Goal: Task Accomplishment & Management: Manage account settings

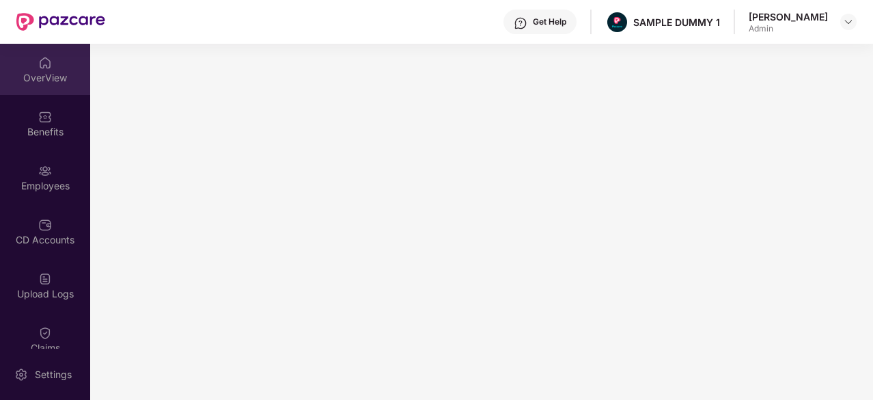
click at [39, 55] on div at bounding box center [45, 62] width 14 height 14
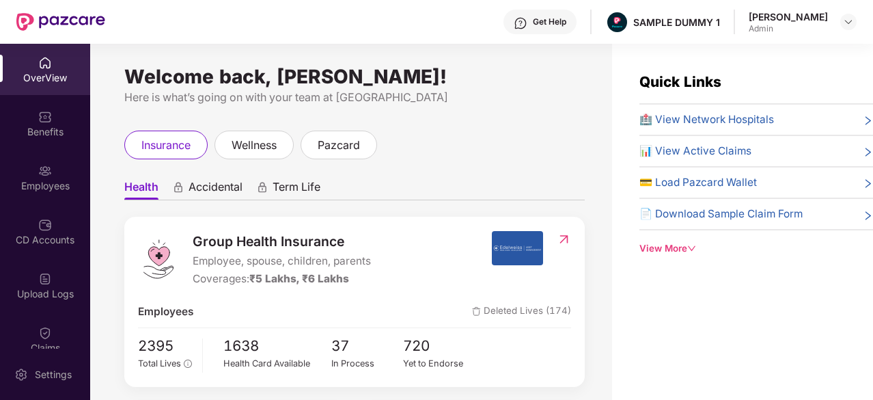
click at [424, 219] on div "Group Health Insurance Employee, spouse, children, parents Coverages: ₹5 Lakhs,…" at bounding box center [354, 302] width 460 height 170
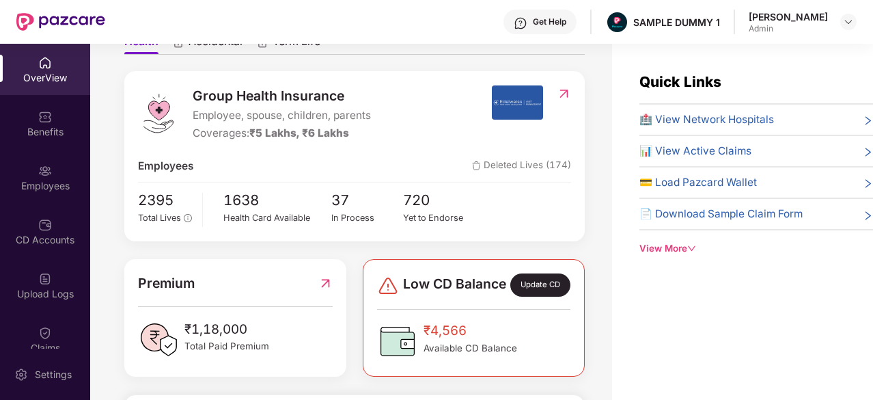
scroll to position [146, 0]
click at [437, 292] on span "Low CD Balance" at bounding box center [454, 284] width 103 height 23
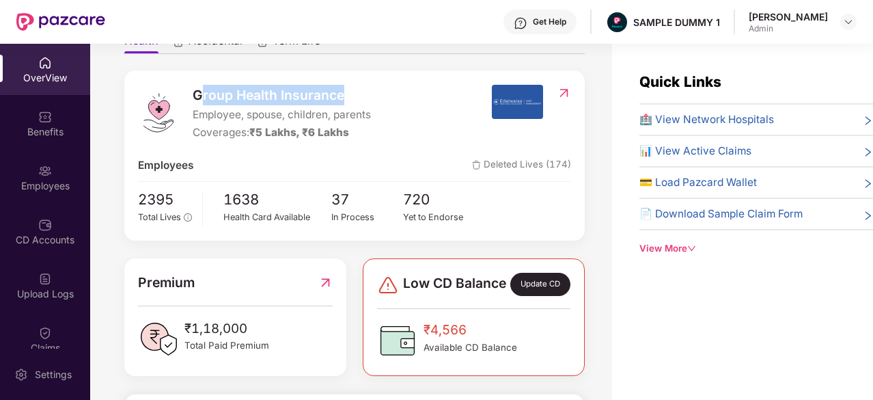
drag, startPoint x: 201, startPoint y: 92, endPoint x: 344, endPoint y: 85, distance: 142.9
click at [344, 85] on span "Group Health Insurance" at bounding box center [282, 95] width 178 height 20
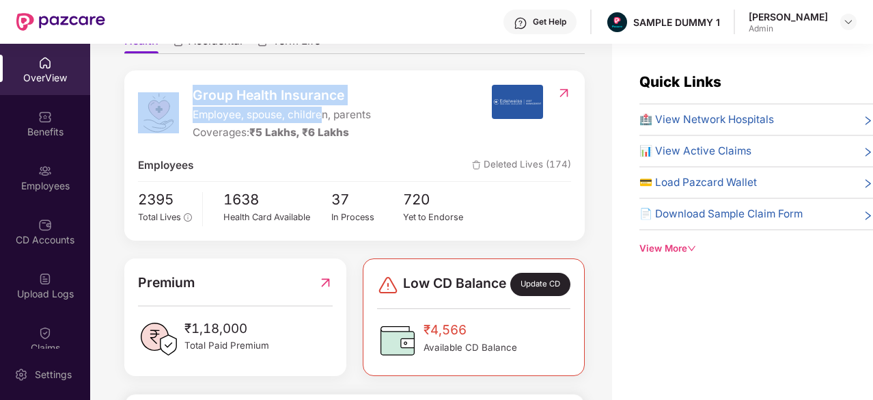
drag, startPoint x: 185, startPoint y: 111, endPoint x: 331, endPoint y: 113, distance: 146.2
click at [331, 113] on div "Group Health Insurance Employee, spouse, children, parents Coverages: ₹5 Lakhs,…" at bounding box center [314, 113] width 353 height 57
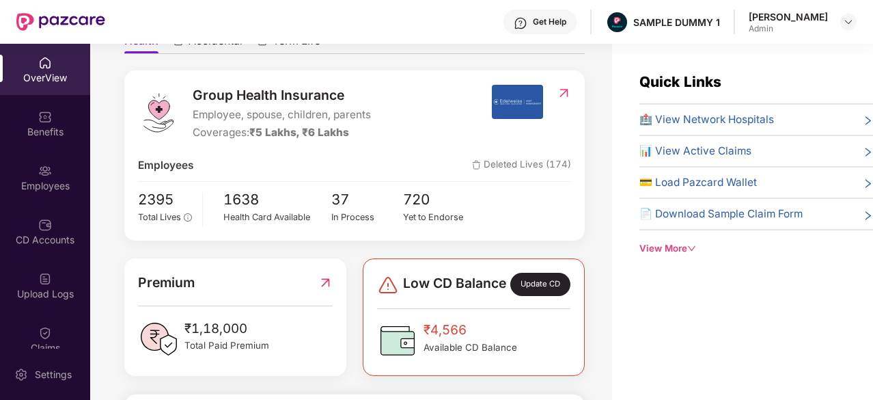
click at [393, 115] on div "Group Health Insurance Employee, spouse, children, parents Coverages: ₹5 Lakhs,…" at bounding box center [314, 113] width 353 height 57
drag, startPoint x: 198, startPoint y: 115, endPoint x: 367, endPoint y: 114, distance: 169.4
click at [367, 114] on span "Employee, spouse, children, parents" at bounding box center [282, 115] width 178 height 16
click at [196, 112] on span "Employee, spouse, children, parents" at bounding box center [282, 115] width 178 height 16
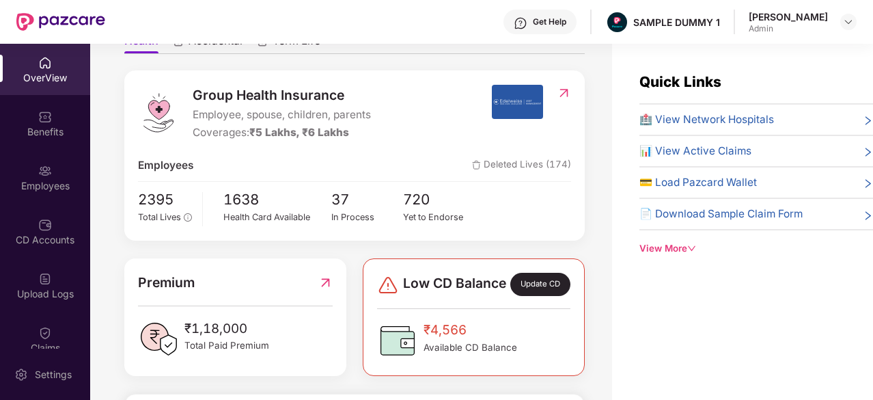
click at [189, 115] on div "Group Health Insurance Employee, spouse, children, parents Coverages: ₹5 Lakhs,…" at bounding box center [314, 113] width 353 height 57
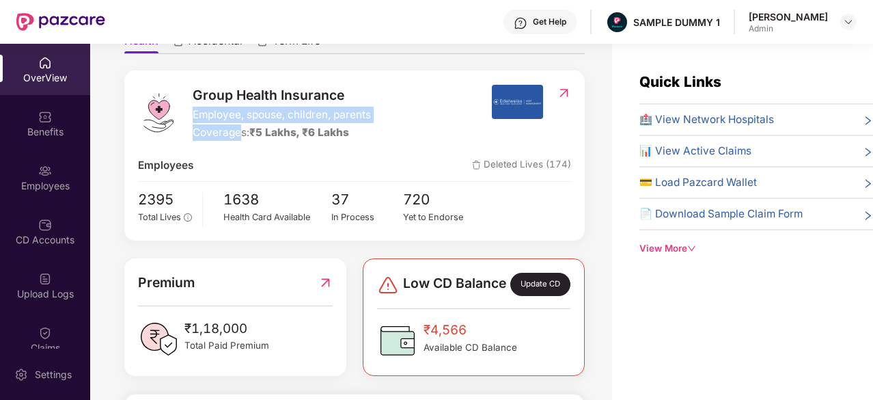
drag, startPoint x: 188, startPoint y: 115, endPoint x: 236, endPoint y: 139, distance: 53.8
click at [236, 139] on div "Group Health Insurance Employee, spouse, children, parents Coverages: ₹5 Lakhs,…" at bounding box center [314, 113] width 353 height 57
click at [236, 139] on div "Coverages: ₹5 Lakhs, ₹6 Lakhs" at bounding box center [282, 132] width 178 height 16
drag, startPoint x: 240, startPoint y: 120, endPoint x: 191, endPoint y: 112, distance: 50.4
click at [191, 112] on div "Group Health Insurance Employee, spouse, children, parents Coverages: ₹5 Lakhs,…" at bounding box center [314, 113] width 353 height 57
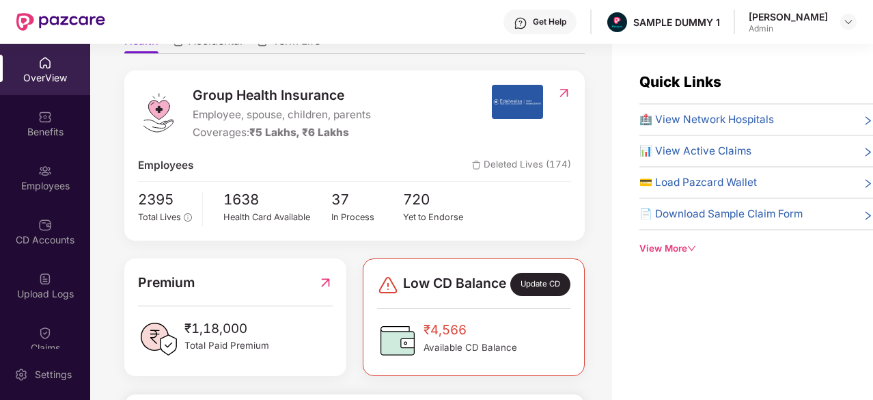
click at [269, 129] on span "₹5 Lakhs, ₹6 Lakhs" at bounding box center [299, 132] width 100 height 13
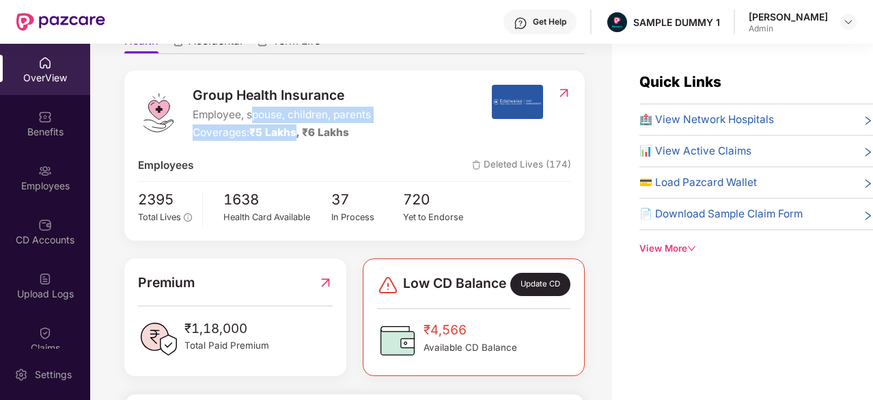
drag, startPoint x: 298, startPoint y: 138, endPoint x: 250, endPoint y: 122, distance: 50.5
click at [250, 122] on div "Group Health Insurance Employee, spouse, children, parents Coverages: ₹5 Lakhs,…" at bounding box center [282, 113] width 178 height 57
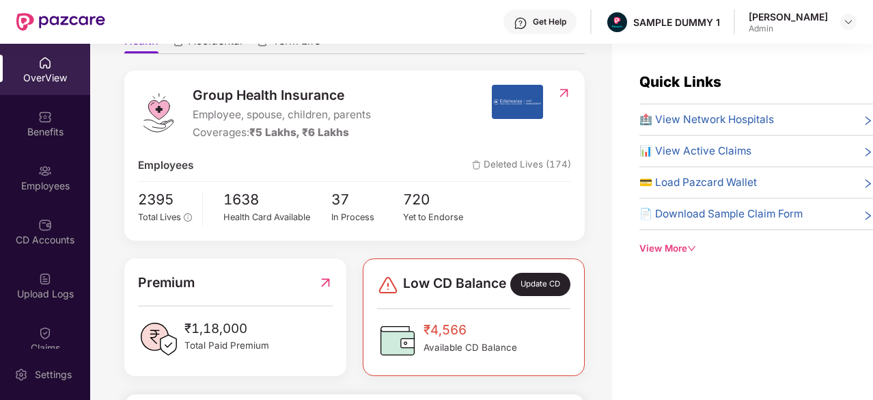
click at [324, 132] on span "₹5 Lakhs, ₹6 Lakhs" at bounding box center [299, 132] width 100 height 13
click at [717, 126] on span "🏥 View Network Hospitals" at bounding box center [706, 119] width 135 height 16
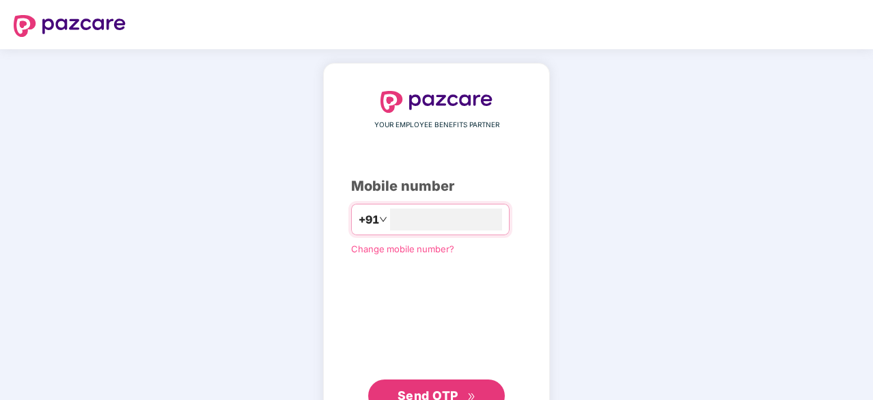
type input "**********"
click at [444, 379] on button "Send OTP" at bounding box center [436, 395] width 137 height 33
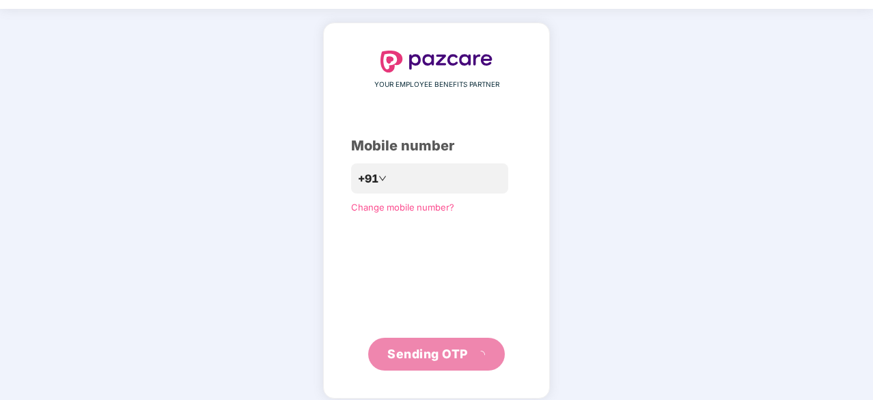
scroll to position [40, 0]
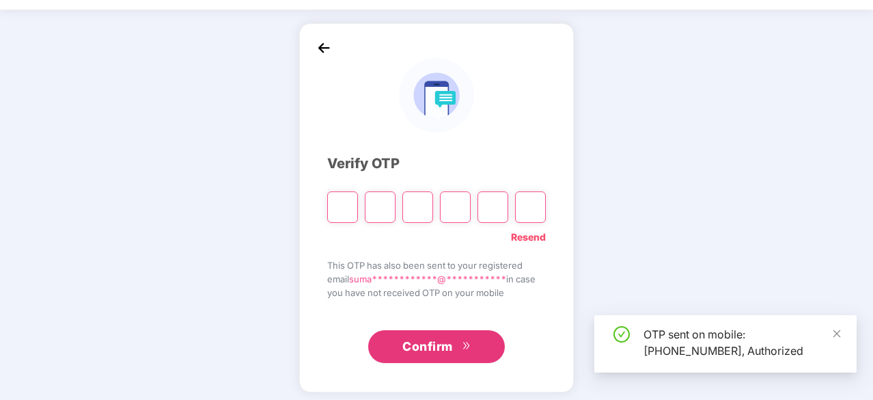
click at [444, 379] on div "**********" at bounding box center [436, 207] width 275 height 369
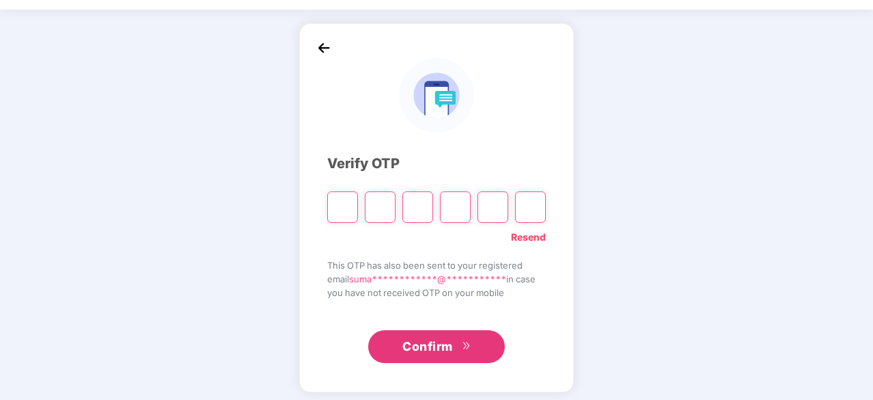
click at [351, 208] on input "Please enter verification code. Digit 1" at bounding box center [342, 206] width 31 height 31
type input "*"
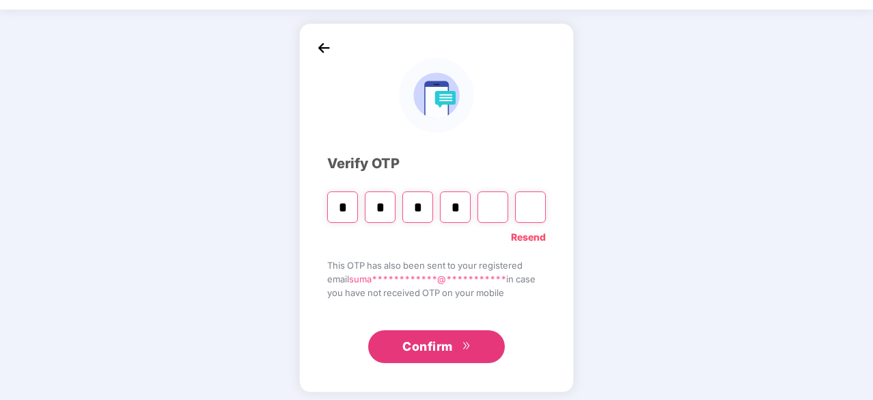
type input "*"
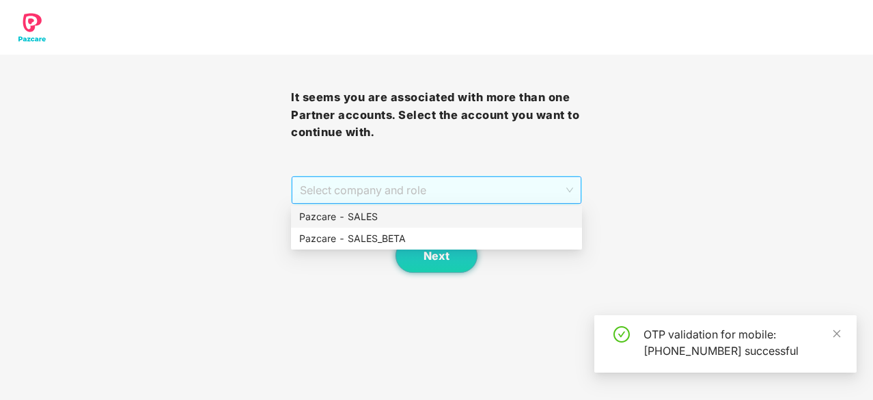
click at [439, 191] on span "Select company and role" at bounding box center [436, 190] width 273 height 26
click at [393, 215] on div "Pazcare - SALES" at bounding box center [436, 216] width 275 height 15
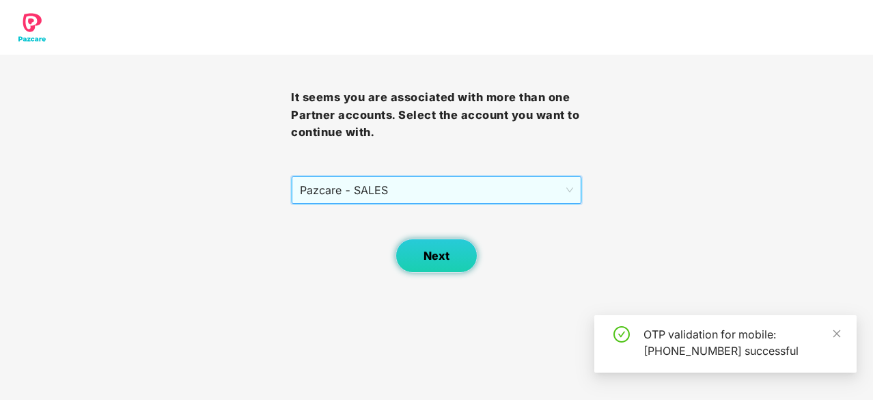
click at [433, 244] on button "Next" at bounding box center [436, 255] width 82 height 34
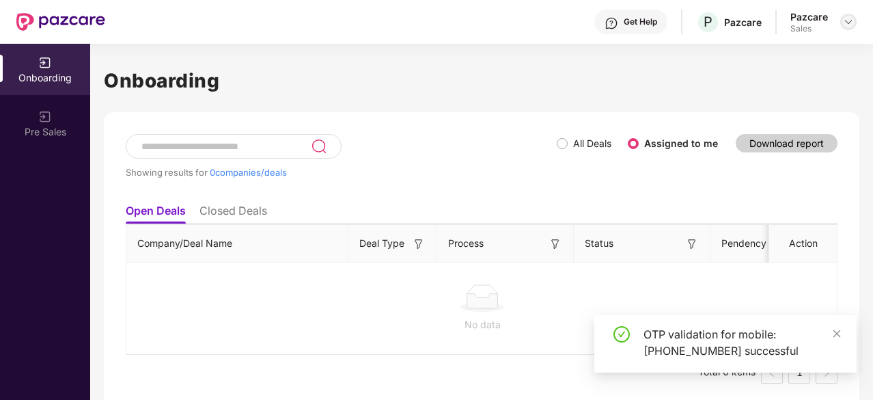
click at [846, 21] on img at bounding box center [848, 21] width 11 height 11
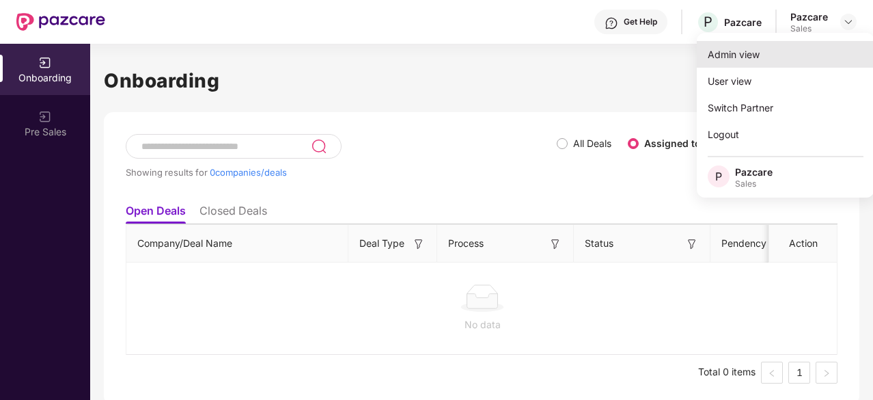
click at [738, 62] on div "Admin view" at bounding box center [786, 54] width 178 height 27
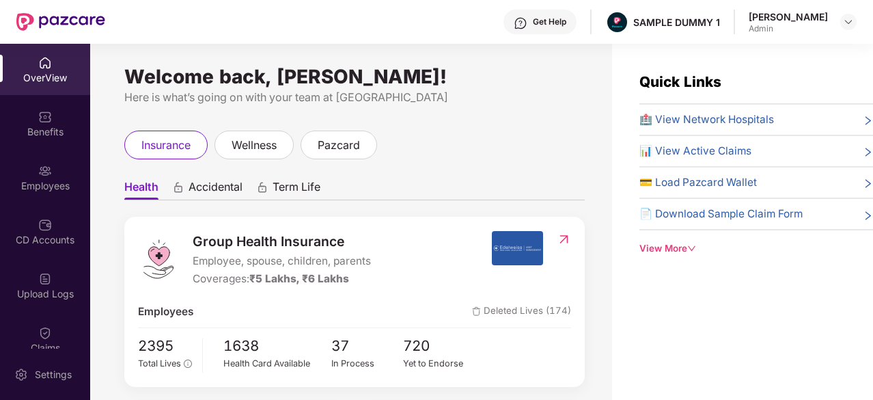
click at [686, 112] on span "🏥 View Network Hospitals" at bounding box center [706, 119] width 135 height 16
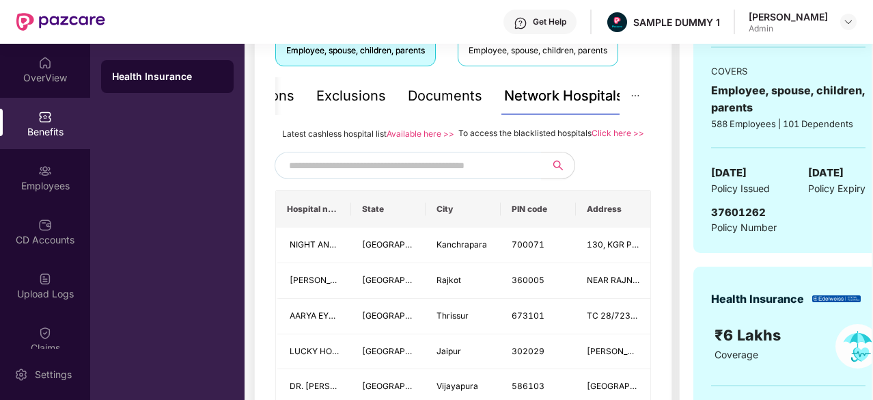
scroll to position [267, 0]
click at [439, 176] on input "text" at bounding box center [406, 166] width 234 height 20
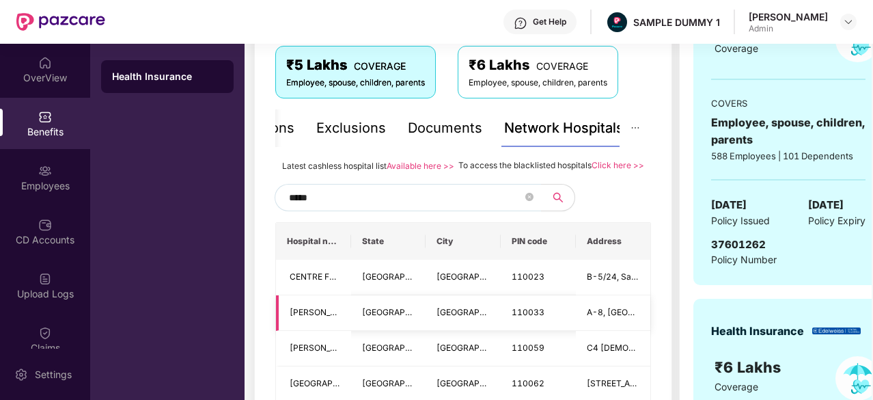
scroll to position [236, 0]
type input "*"
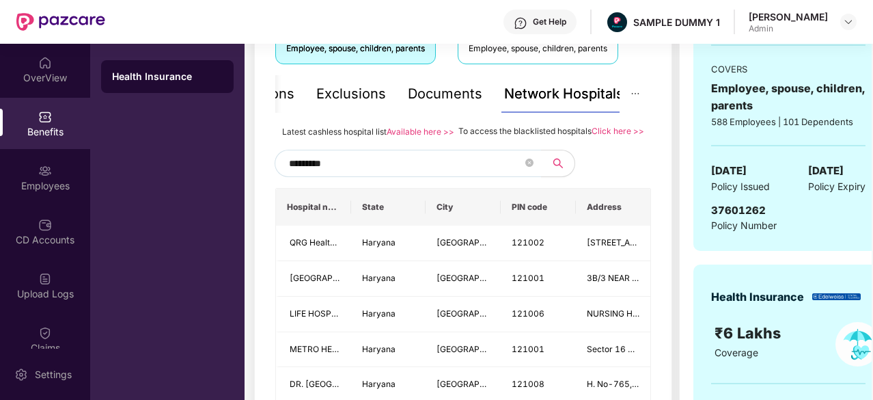
scroll to position [270, 0]
type input "*********"
drag, startPoint x: 583, startPoint y: 128, endPoint x: 503, endPoint y: 126, distance: 79.9
click at [503, 126] on span "To access the blacklisted hospitals" at bounding box center [524, 130] width 133 height 10
click at [587, 138] on div "To access the blacklisted hospitals Click here >>" at bounding box center [551, 130] width 186 height 15
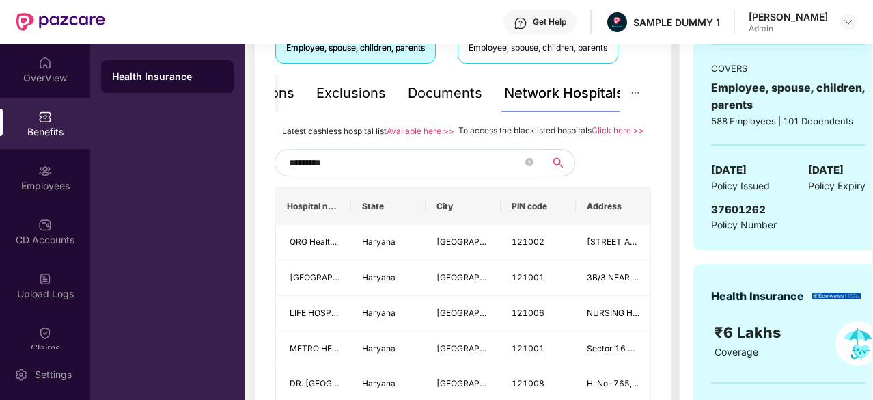
click at [438, 93] on div "Documents" at bounding box center [445, 93] width 74 height 21
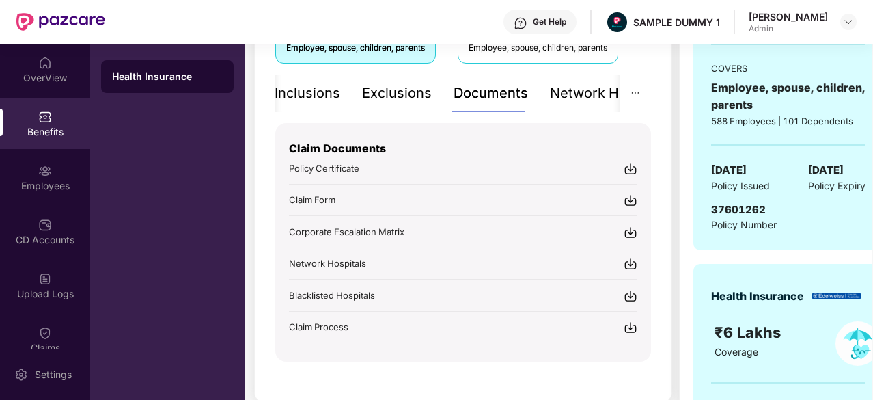
click at [314, 100] on div "Inclusions" at bounding box center [308, 93] width 66 height 21
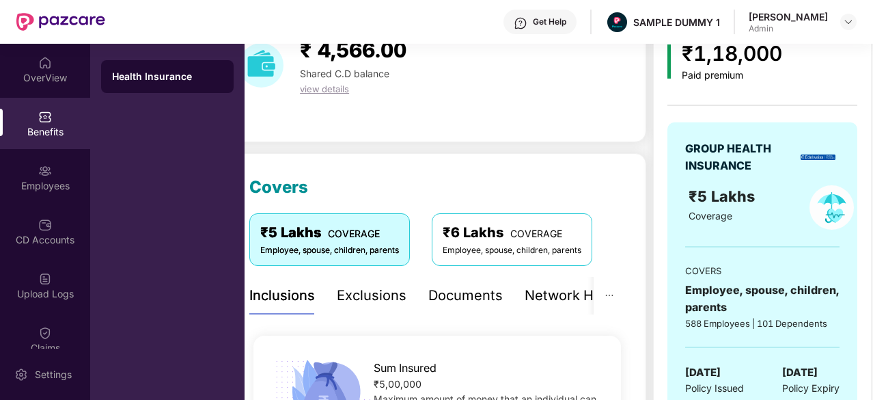
scroll to position [68, 0]
click at [387, 288] on div "Exclusions" at bounding box center [372, 296] width 70 height 21
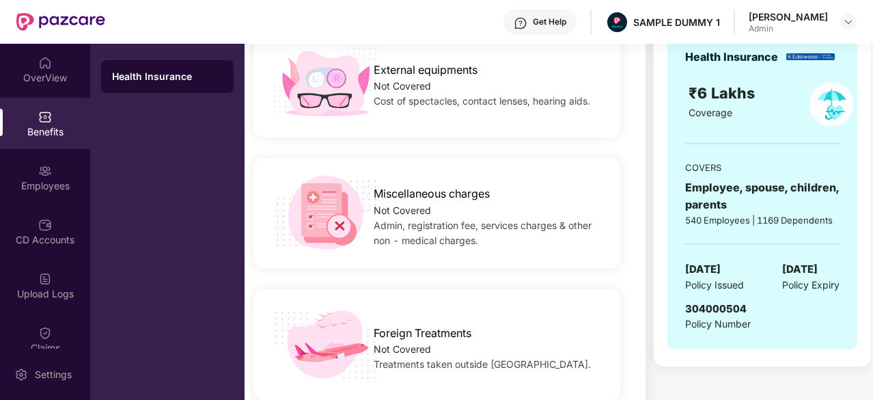
scroll to position [510, 0]
drag, startPoint x: 488, startPoint y: 257, endPoint x: 441, endPoint y: 277, distance: 51.1
click at [441, 277] on div "Miscellaneous charges Not Covered Admin, registration fee, services charges & o…" at bounding box center [437, 213] width 376 height 132
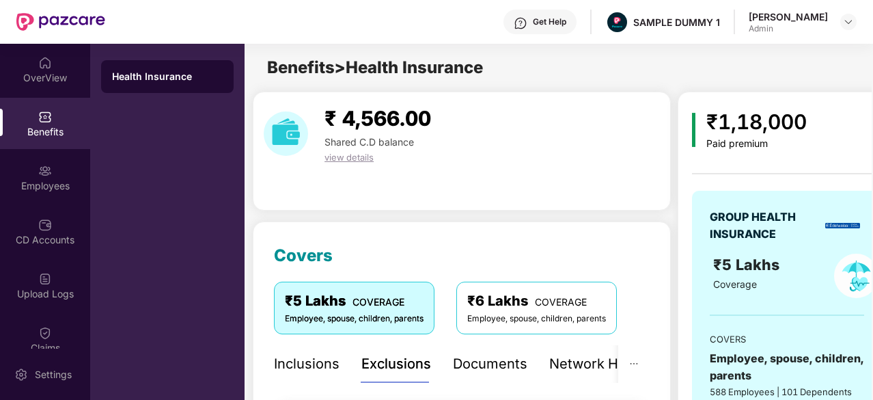
scroll to position [0, 1]
click at [42, 374] on div "Settings" at bounding box center [53, 374] width 45 height 14
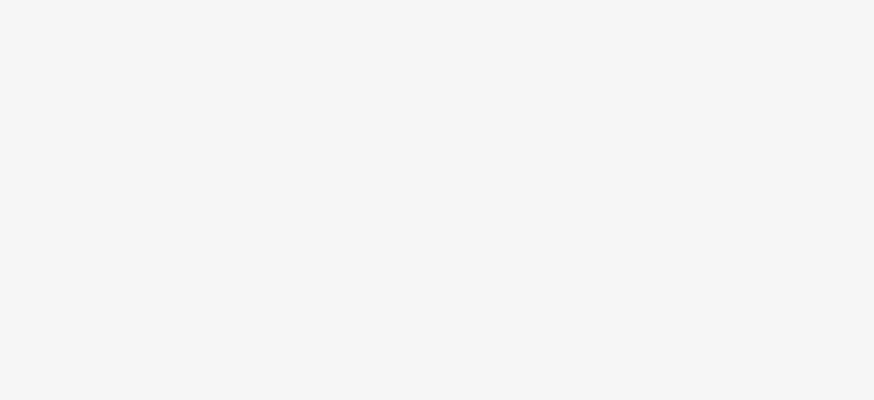
click at [34, 370] on html at bounding box center [437, 200] width 874 height 400
click at [321, 117] on body at bounding box center [437, 200] width 874 height 400
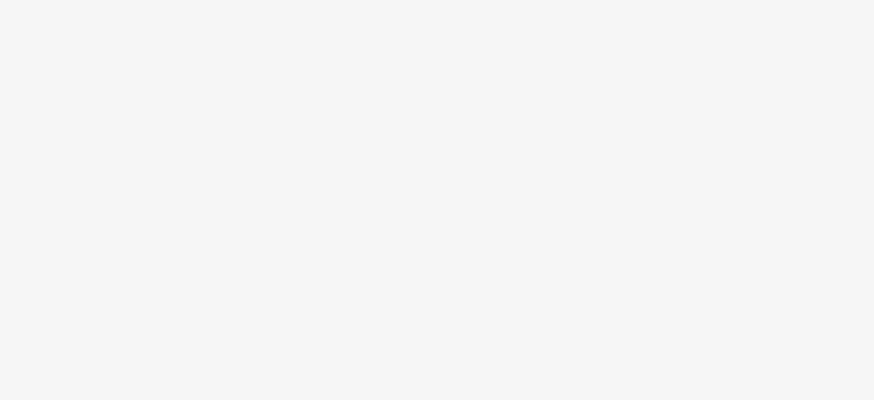
click at [410, 122] on body at bounding box center [437, 200] width 874 height 400
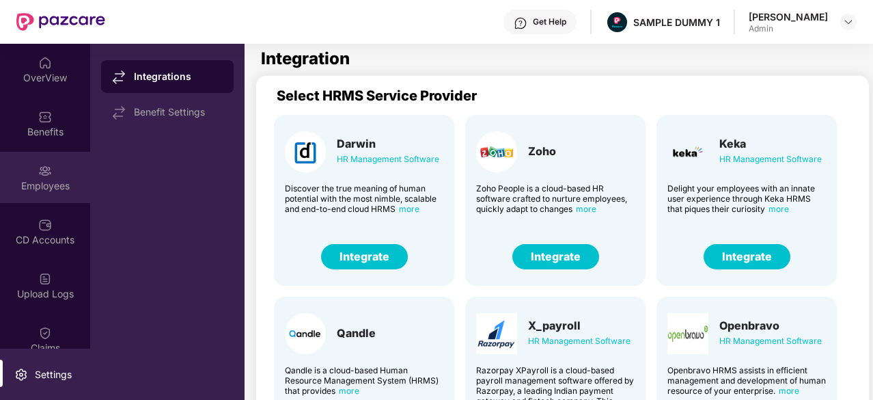
click at [30, 182] on div "Employees" at bounding box center [45, 186] width 90 height 14
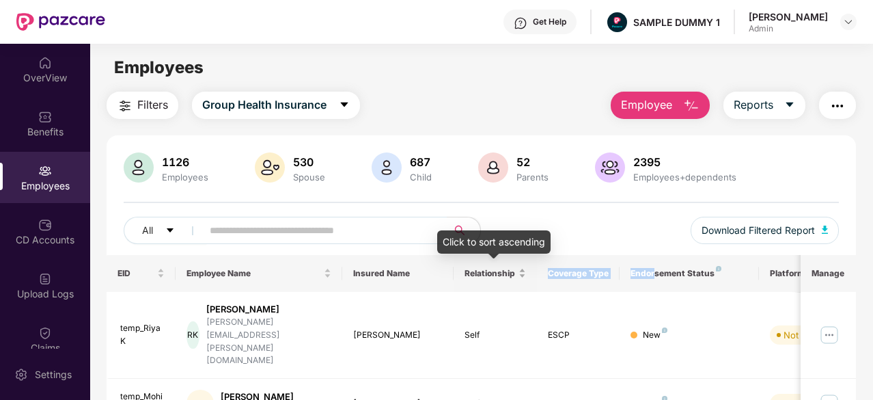
drag, startPoint x: 654, startPoint y: 264, endPoint x: 482, endPoint y: 283, distance: 173.2
click at [482, 283] on tr "EID Employee Name Insured Name Relationship Coverage Type Endorsement Status Pl…" at bounding box center [551, 273] width 888 height 37
click at [589, 225] on div "All Download Filtered Report" at bounding box center [481, 236] width 715 height 38
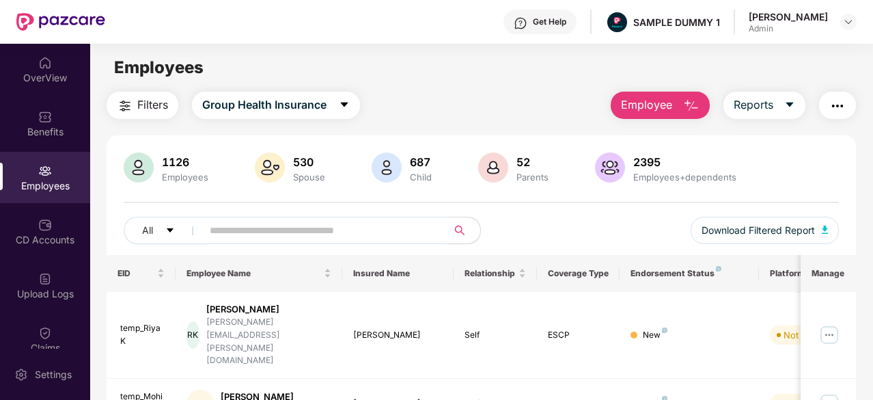
click at [589, 225] on div "All Download Filtered Report" at bounding box center [481, 236] width 715 height 38
click at [658, 102] on span "Employee" at bounding box center [646, 104] width 51 height 17
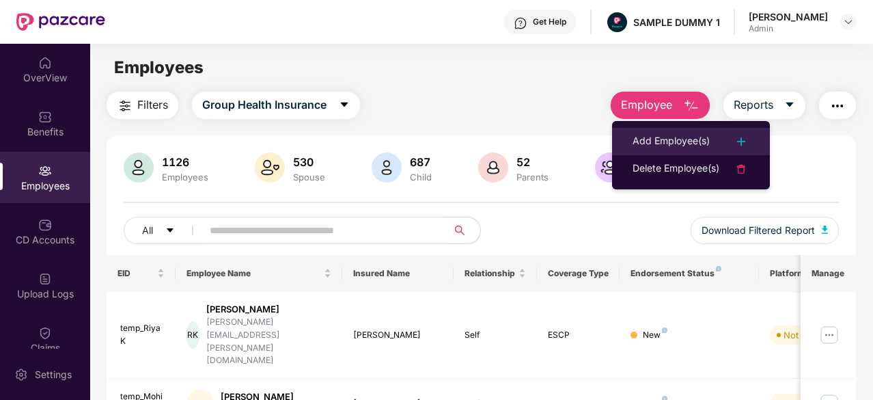
click at [665, 132] on li "Add Employee(s)" at bounding box center [691, 141] width 158 height 27
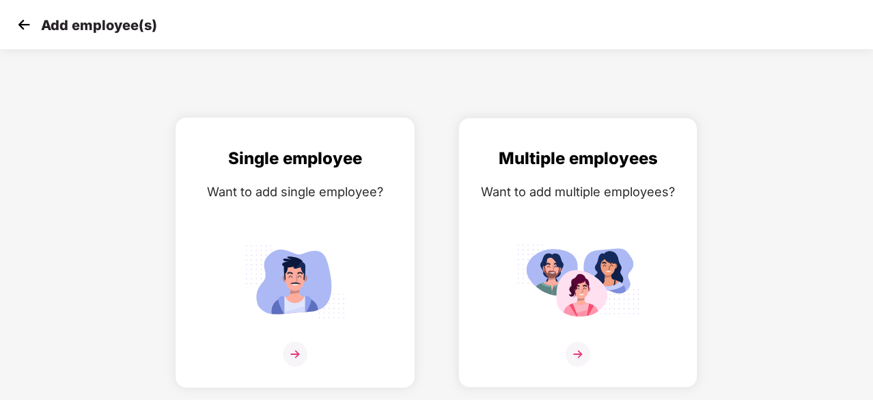
click at [307, 263] on img at bounding box center [295, 280] width 123 height 85
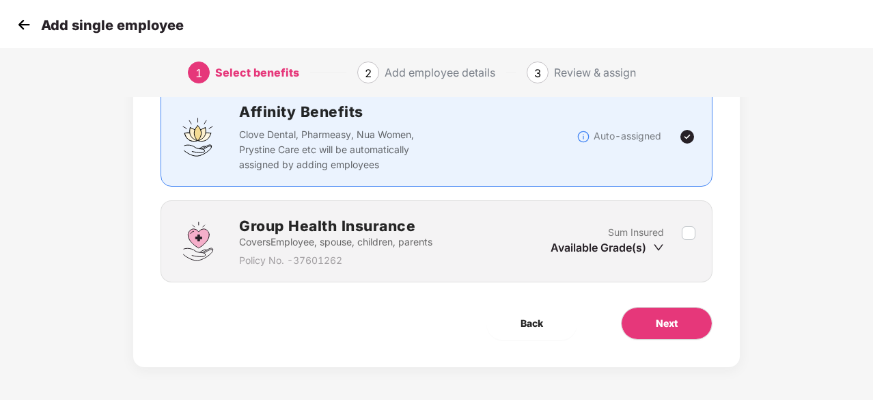
scroll to position [104, 0]
click at [675, 327] on span "Next" at bounding box center [667, 323] width 22 height 15
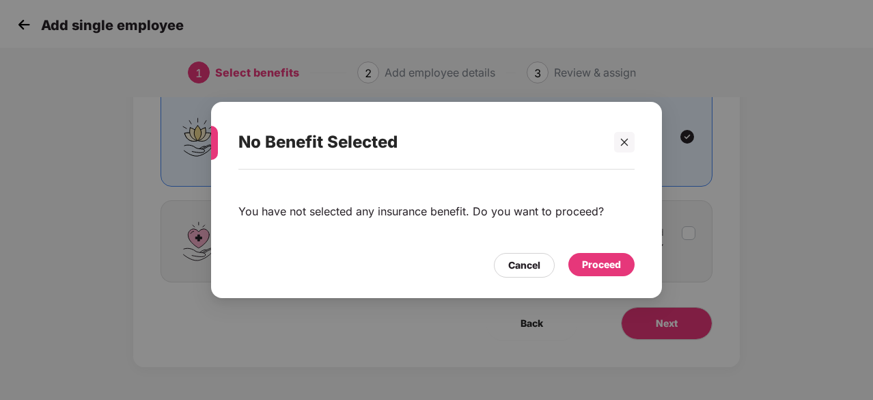
click at [601, 271] on div "Proceed" at bounding box center [601, 264] width 39 height 15
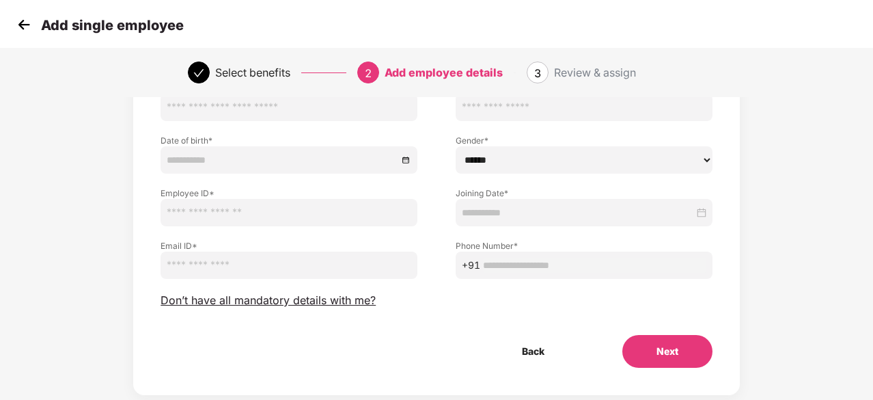
scroll to position [117, 0]
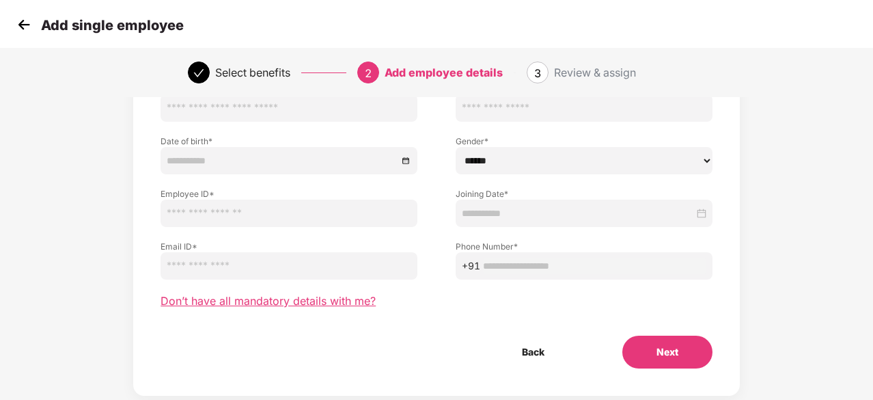
click at [310, 306] on span "Don’t have all mandatory details with me?" at bounding box center [268, 301] width 215 height 14
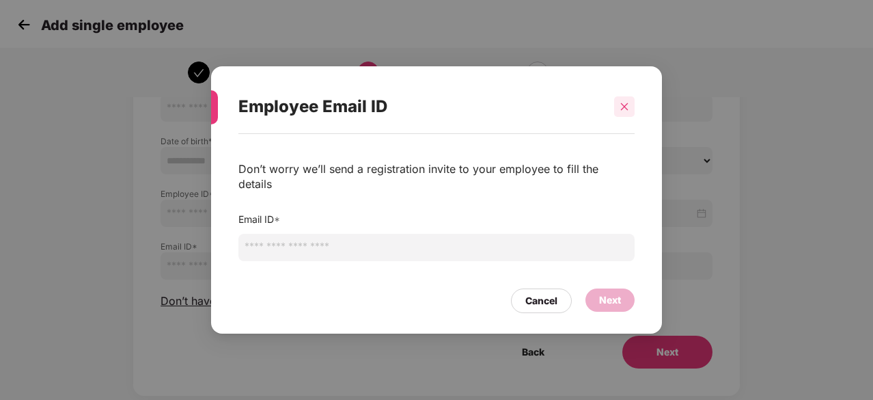
click at [623, 110] on icon "close" at bounding box center [625, 106] width 8 height 8
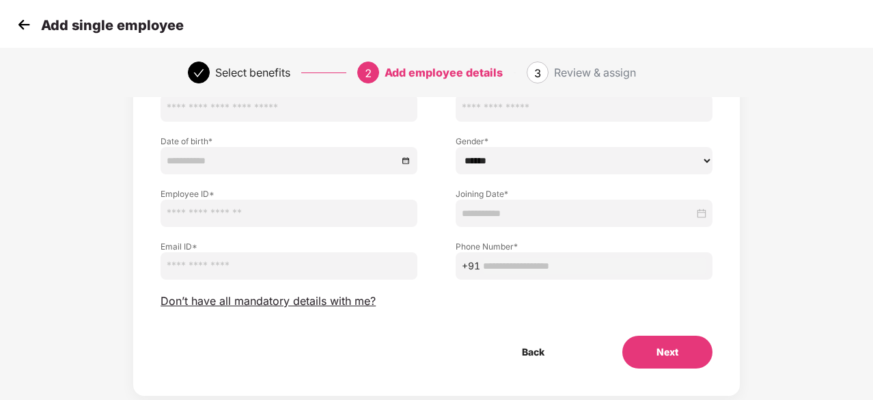
click at [623, 113] on input "text" at bounding box center [584, 107] width 257 height 27
click at [19, 26] on img at bounding box center [24, 24] width 20 height 20
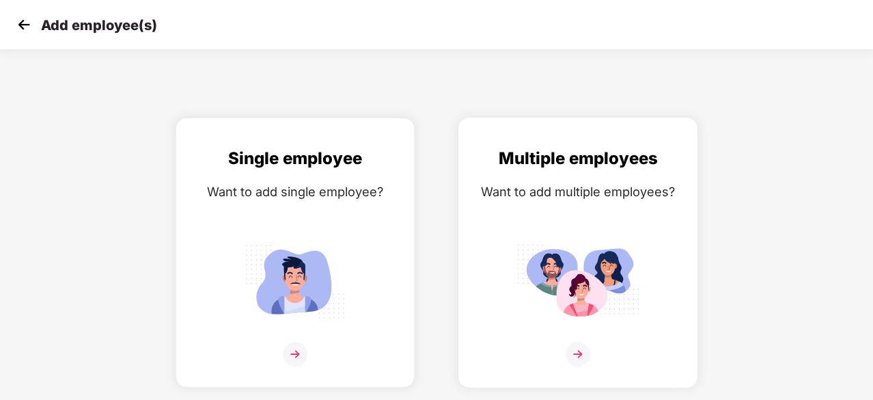
click at [540, 231] on div "Multiple employees Want to add multiple employees?" at bounding box center [578, 264] width 210 height 238
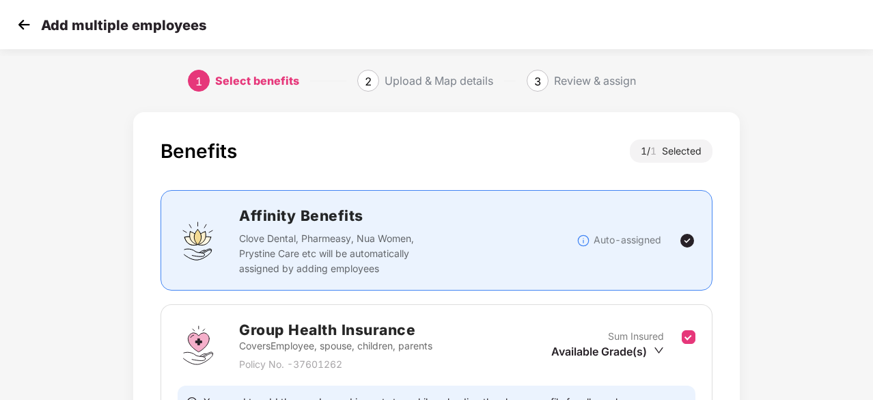
scroll to position [150, 0]
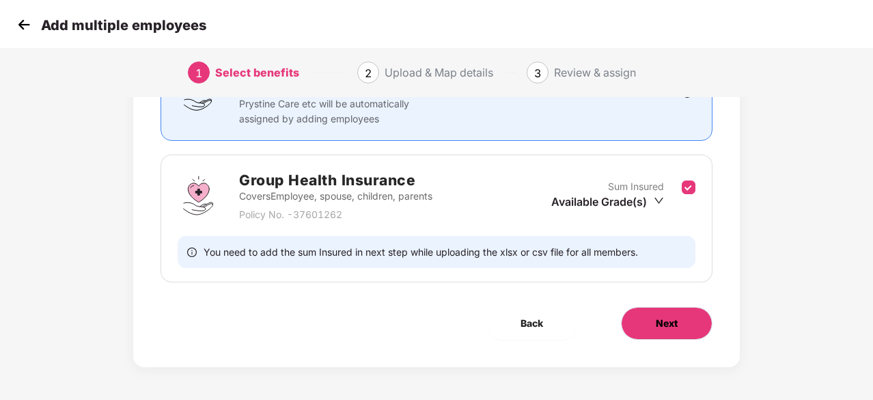
click at [697, 330] on button "Next" at bounding box center [667, 323] width 92 height 33
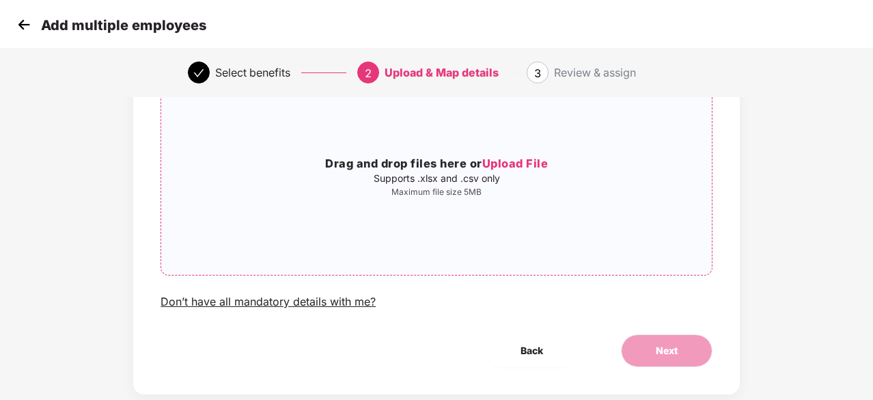
scroll to position [120, 0]
click at [20, 27] on img at bounding box center [24, 24] width 20 height 20
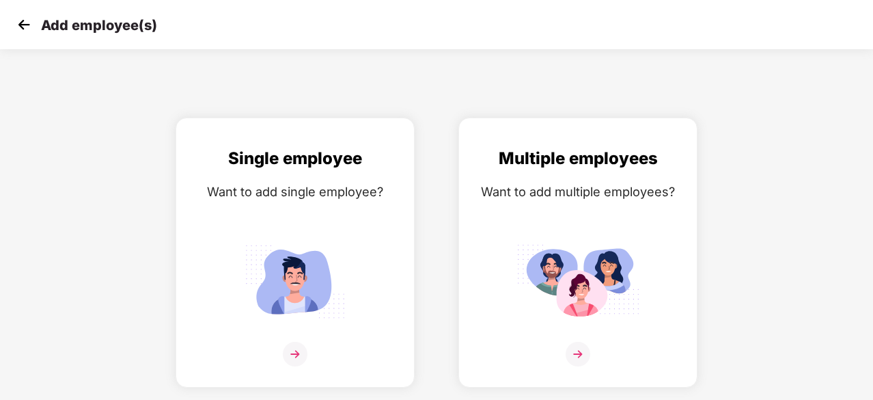
click at [18, 24] on img at bounding box center [24, 24] width 20 height 20
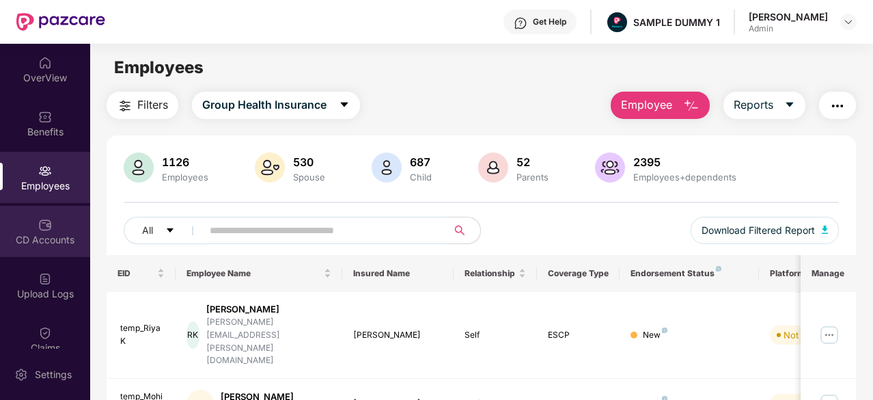
click at [52, 240] on div "CD Accounts" at bounding box center [45, 240] width 90 height 14
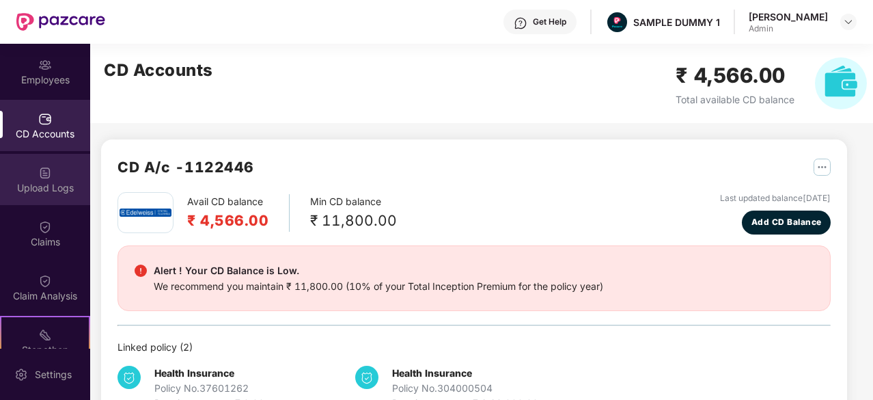
scroll to position [107, 0]
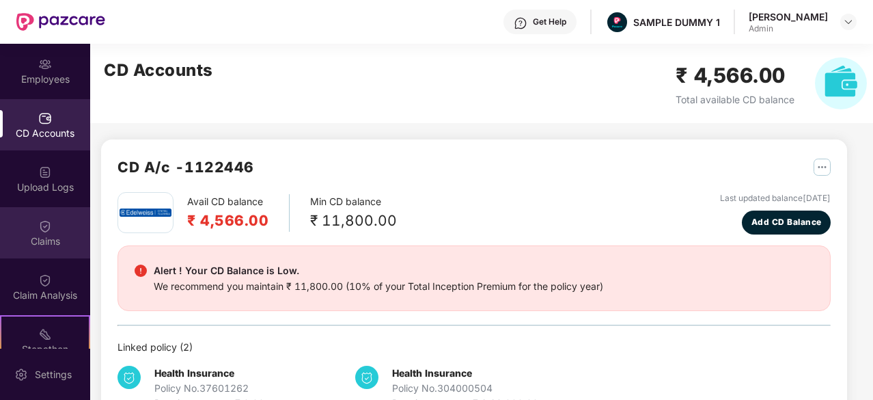
click at [51, 244] on div "Claims" at bounding box center [45, 241] width 90 height 14
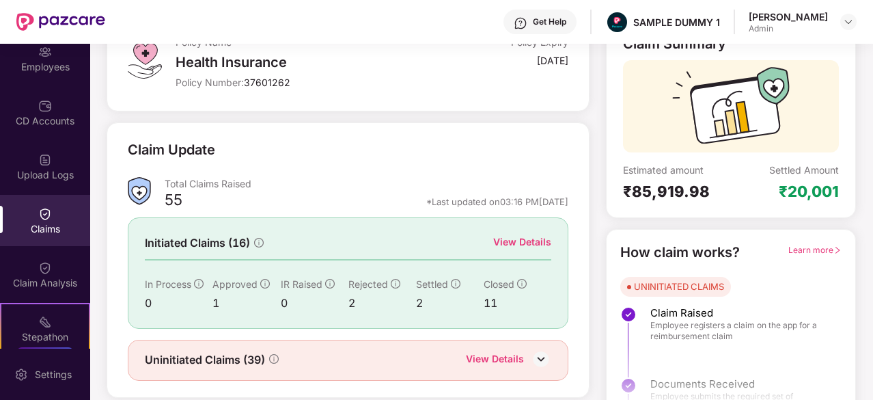
scroll to position [102, 0]
click at [530, 235] on div "View Details" at bounding box center [522, 241] width 58 height 15
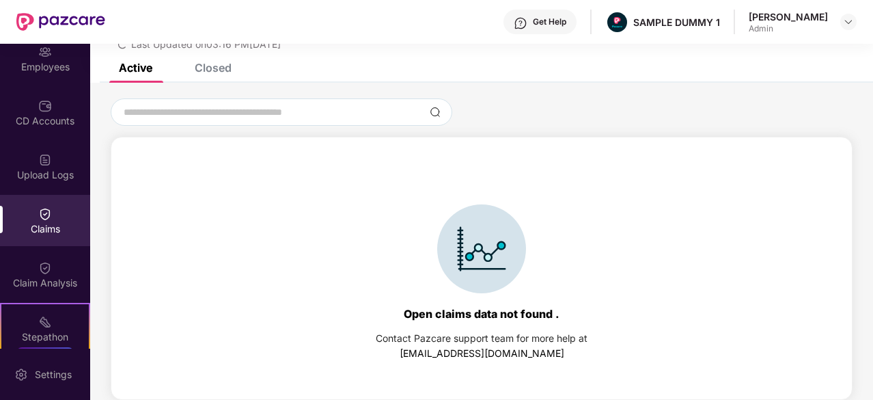
scroll to position [59, 0]
click at [230, 72] on div "Closed" at bounding box center [213, 68] width 37 height 14
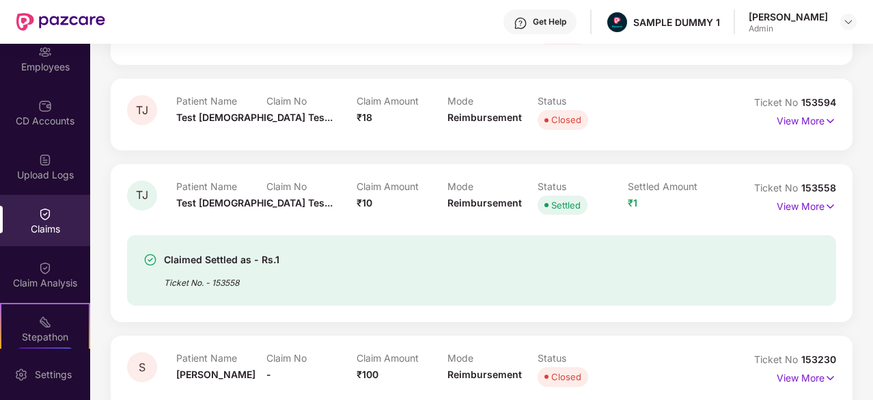
scroll to position [201, 0]
drag, startPoint x: 506, startPoint y: 140, endPoint x: 297, endPoint y: 216, distance: 222.3
click at [297, 216] on div "Claim No -" at bounding box center [311, 200] width 90 height 38
click at [814, 204] on p "View More" at bounding box center [806, 205] width 59 height 18
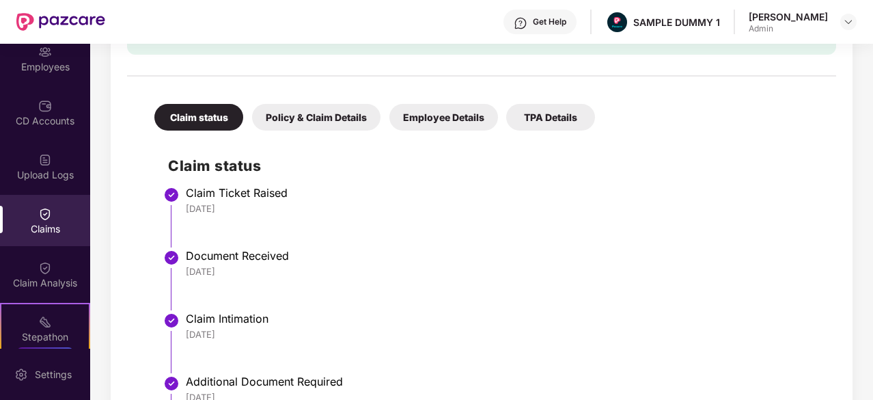
scroll to position [495, 0]
drag, startPoint x: 241, startPoint y: 206, endPoint x: 180, endPoint y: 210, distance: 60.9
click at [180, 210] on li "Claim Ticket Raised 26 Jun 2025" at bounding box center [495, 222] width 654 height 63
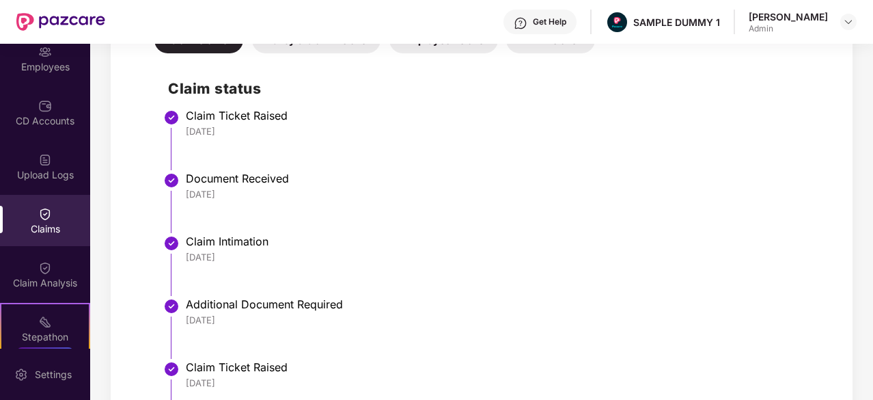
scroll to position [574, 0]
drag, startPoint x: 236, startPoint y: 192, endPoint x: 163, endPoint y: 193, distance: 73.8
click at [163, 193] on div "Claim status Claim Ticket Raised 26 Jun 2025 Document Received 26 Jun 2025 Clai…" at bounding box center [482, 322] width 682 height 526
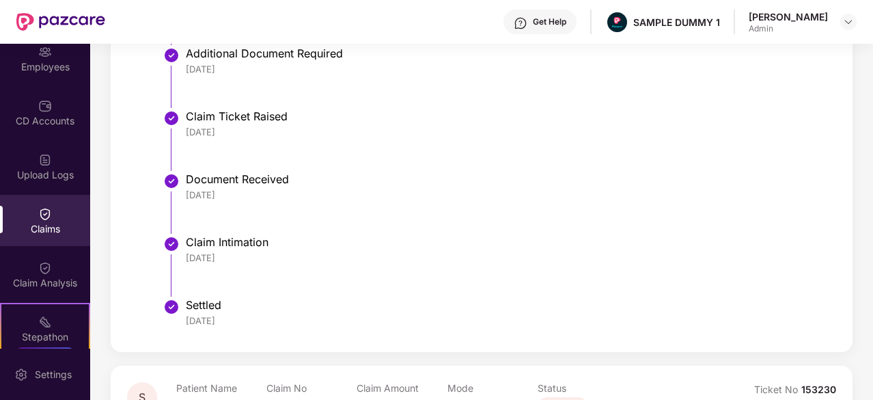
scroll to position [828, 0]
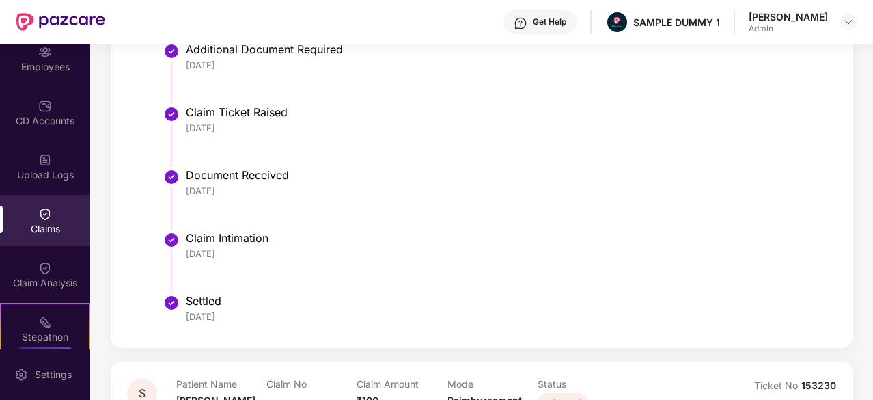
drag, startPoint x: 233, startPoint y: 255, endPoint x: 178, endPoint y: 255, distance: 55.3
click at [178, 255] on li "Claim Intimation 18 Jul 2025" at bounding box center [495, 267] width 654 height 63
drag, startPoint x: 243, startPoint y: 317, endPoint x: 180, endPoint y: 312, distance: 63.0
click at [180, 312] on li "Settled 23 Jul 2025" at bounding box center [495, 314] width 654 height 33
click at [368, 268] on li "Claim Intimation 18 Jul 2025" at bounding box center [495, 267] width 654 height 63
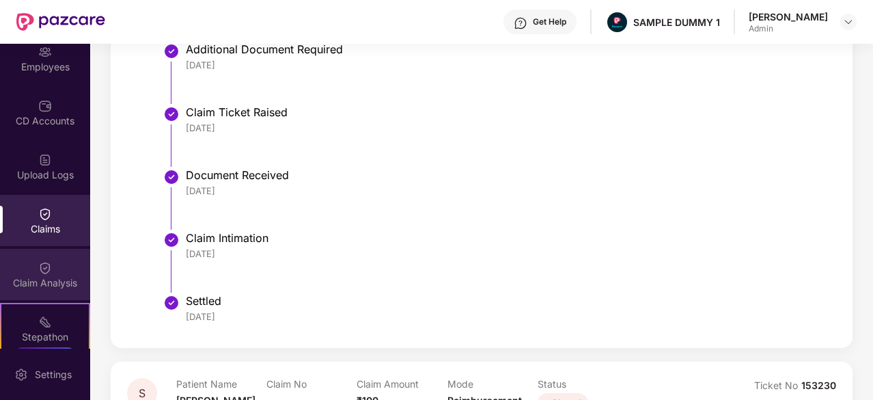
click at [43, 277] on div "Claim Analysis" at bounding box center [45, 283] width 90 height 14
